Goal: Go to known website: Access a specific website the user already knows

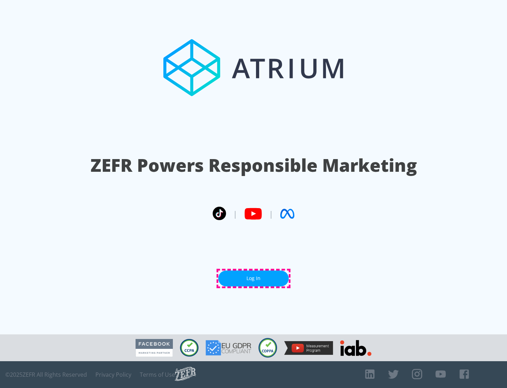
click at [254, 278] on link "Log In" at bounding box center [253, 278] width 70 height 16
